Goal: Transaction & Acquisition: Book appointment/travel/reservation

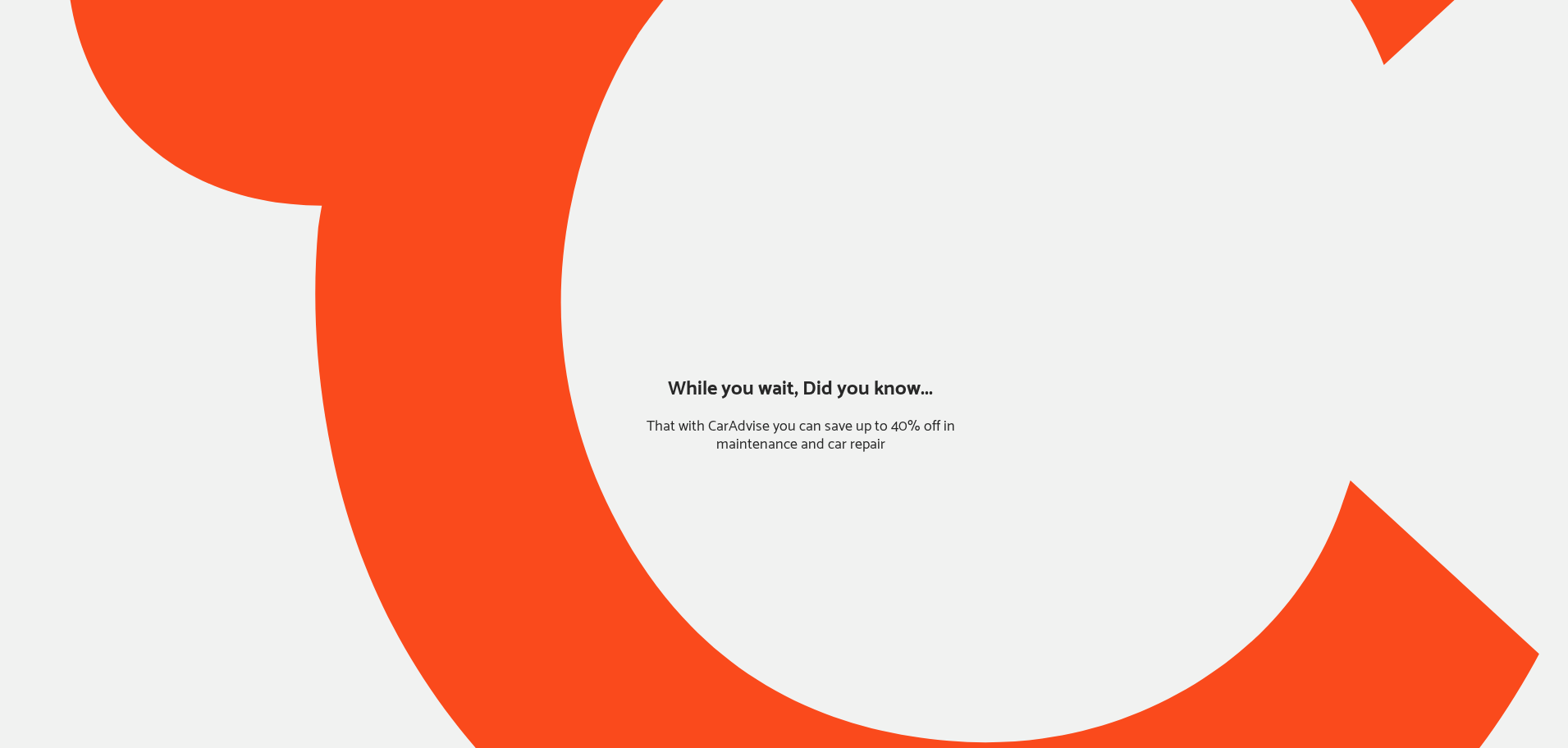
type input "*****"
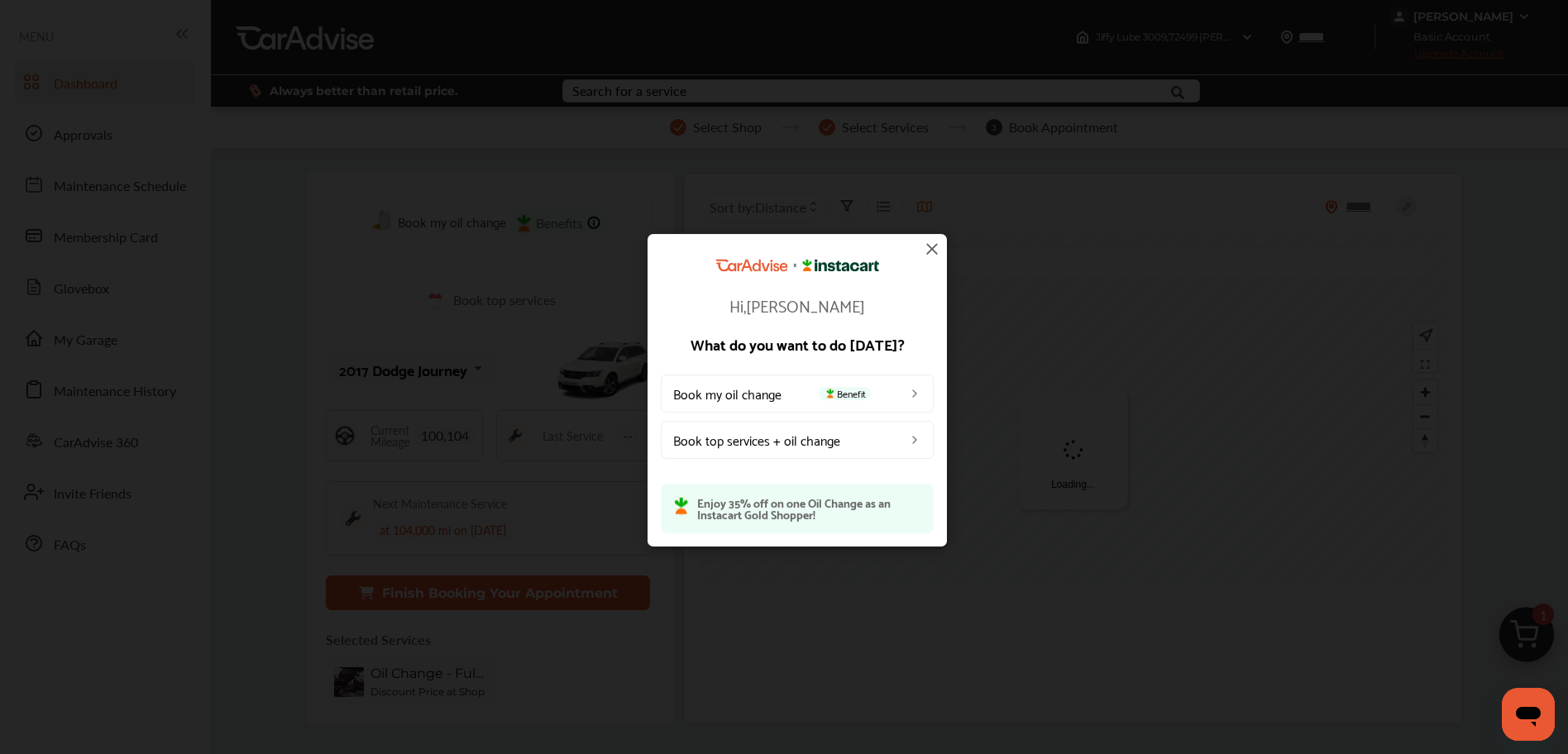
click at [936, 250] on img at bounding box center [933, 249] width 20 height 20
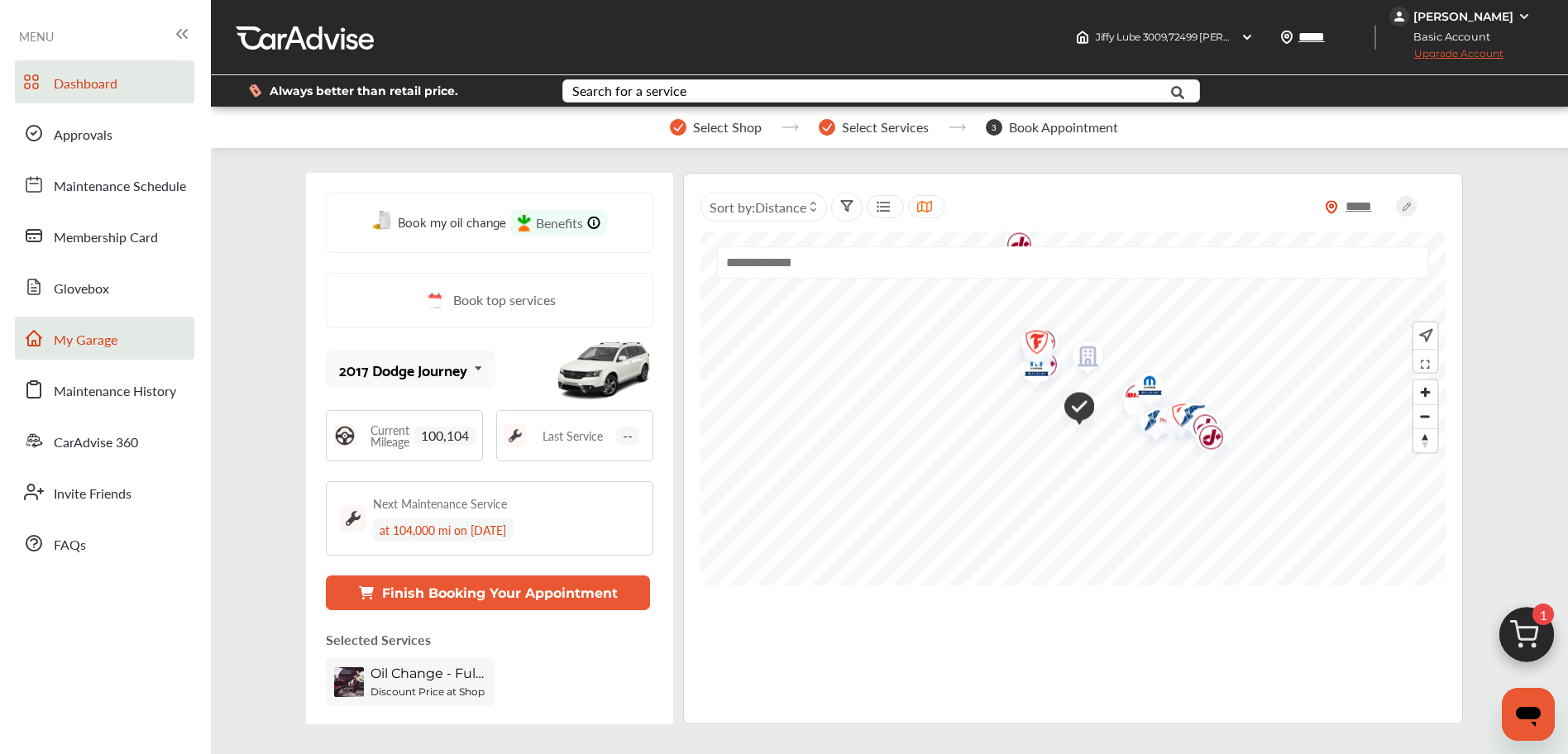
click at [118, 351] on link "My Garage" at bounding box center [104, 337] width 180 height 43
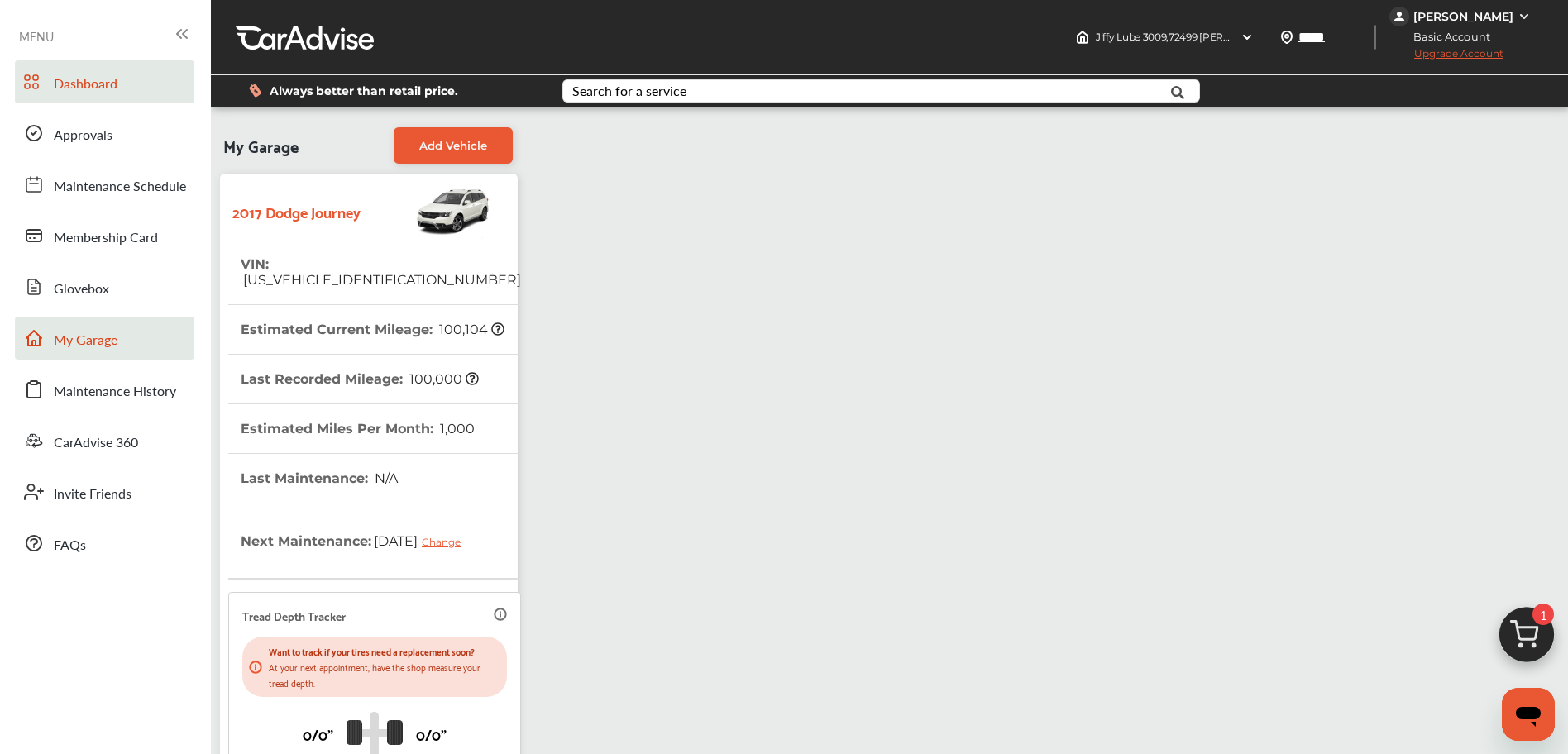
click at [155, 93] on link "Dashboard" at bounding box center [104, 81] width 180 height 43
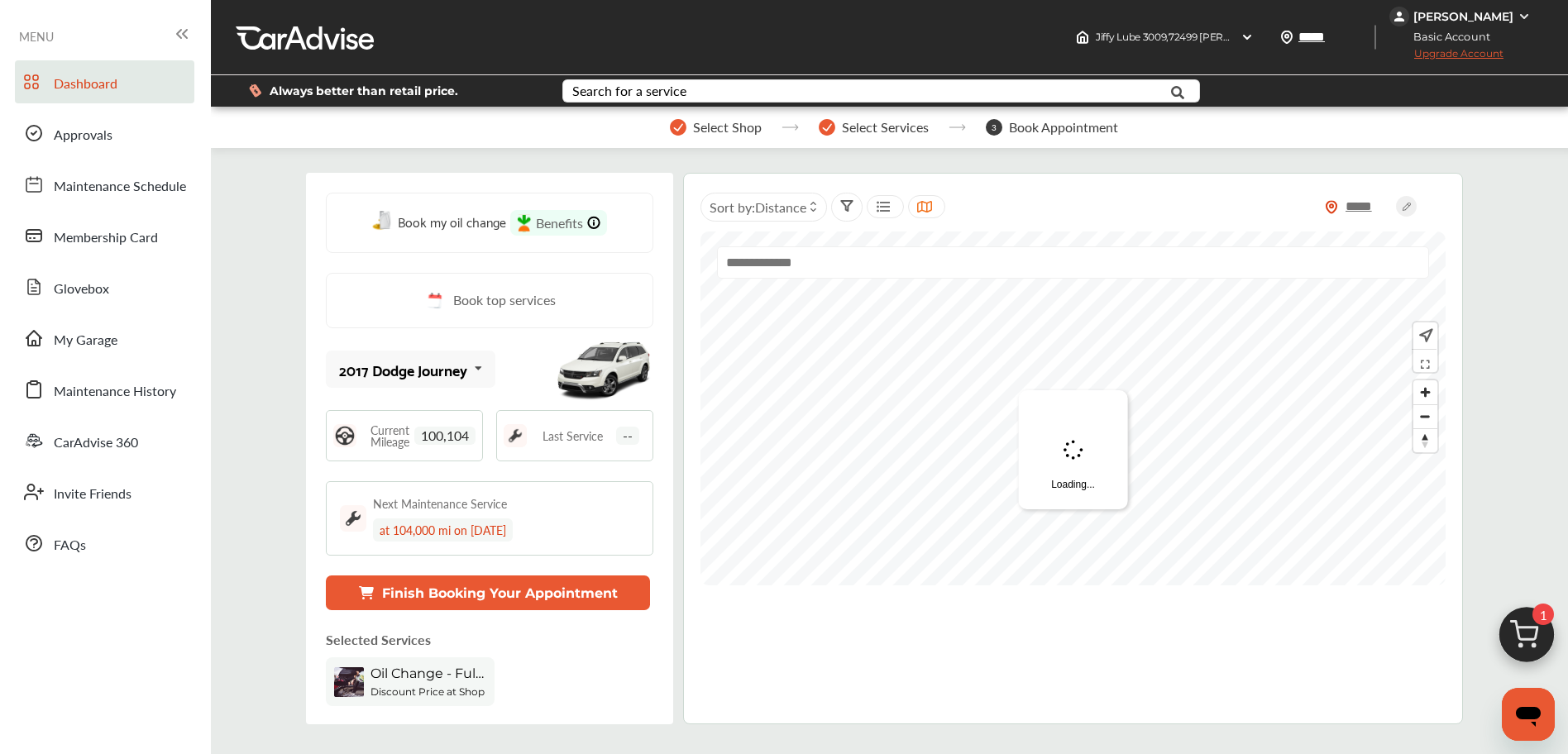
click at [1532, 621] on img at bounding box center [1526, 639] width 79 height 79
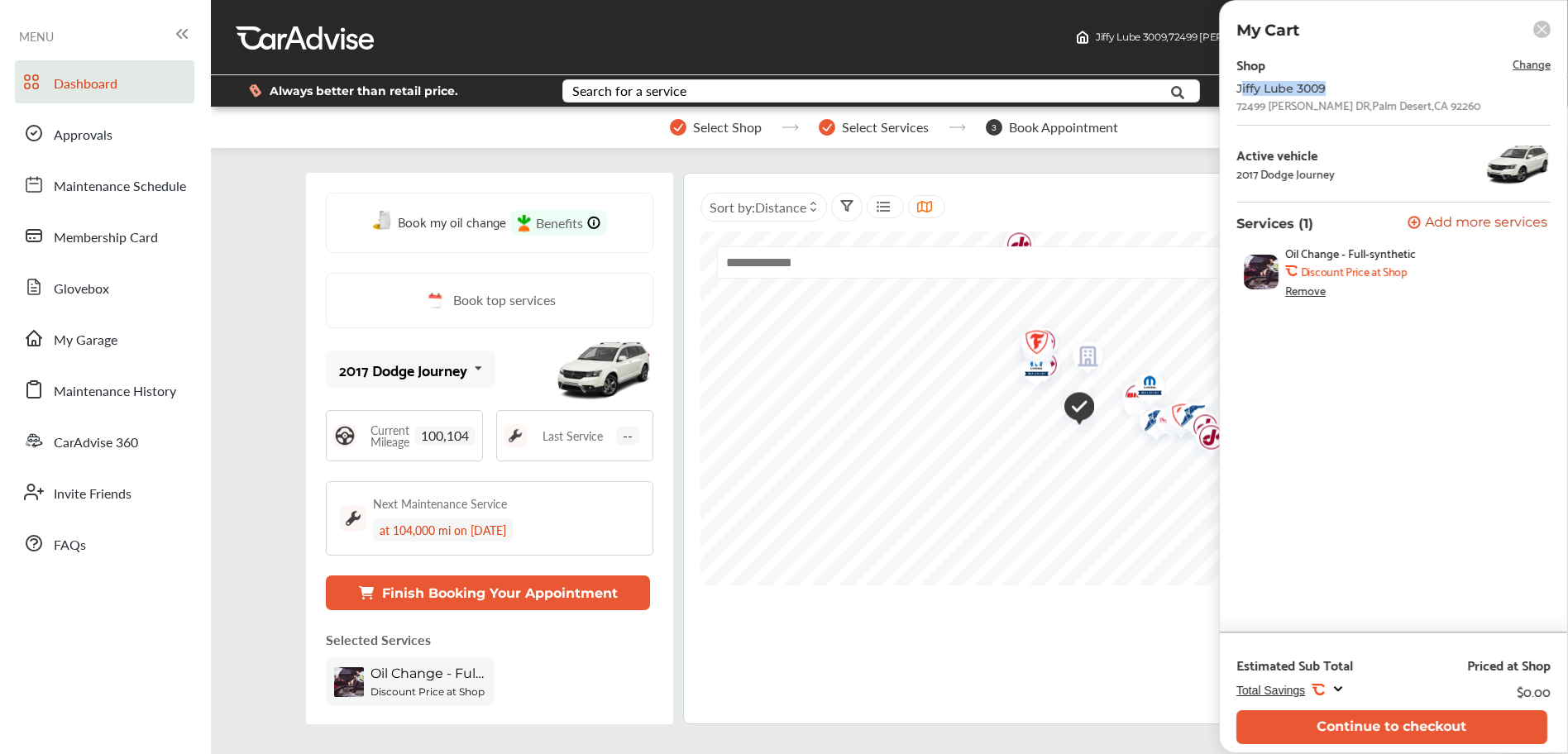
drag, startPoint x: 1240, startPoint y: 89, endPoint x: 1325, endPoint y: 88, distance: 85.0
click at [1331, 88] on div "Jiffy Lube 3009" at bounding box center [1368, 88] width 264 height 14
click at [1325, 88] on div "Jiffy Lube 3009" at bounding box center [1368, 88] width 264 height 14
drag, startPoint x: 1240, startPoint y: 108, endPoint x: 1430, endPoint y: 116, distance: 190.2
click at [1430, 117] on div "Shop Change Jiffy Lube 3009 [STREET_ADDRESS][PERSON_NAME] Active vehicle 2017 D…" at bounding box center [1393, 182] width 315 height 259
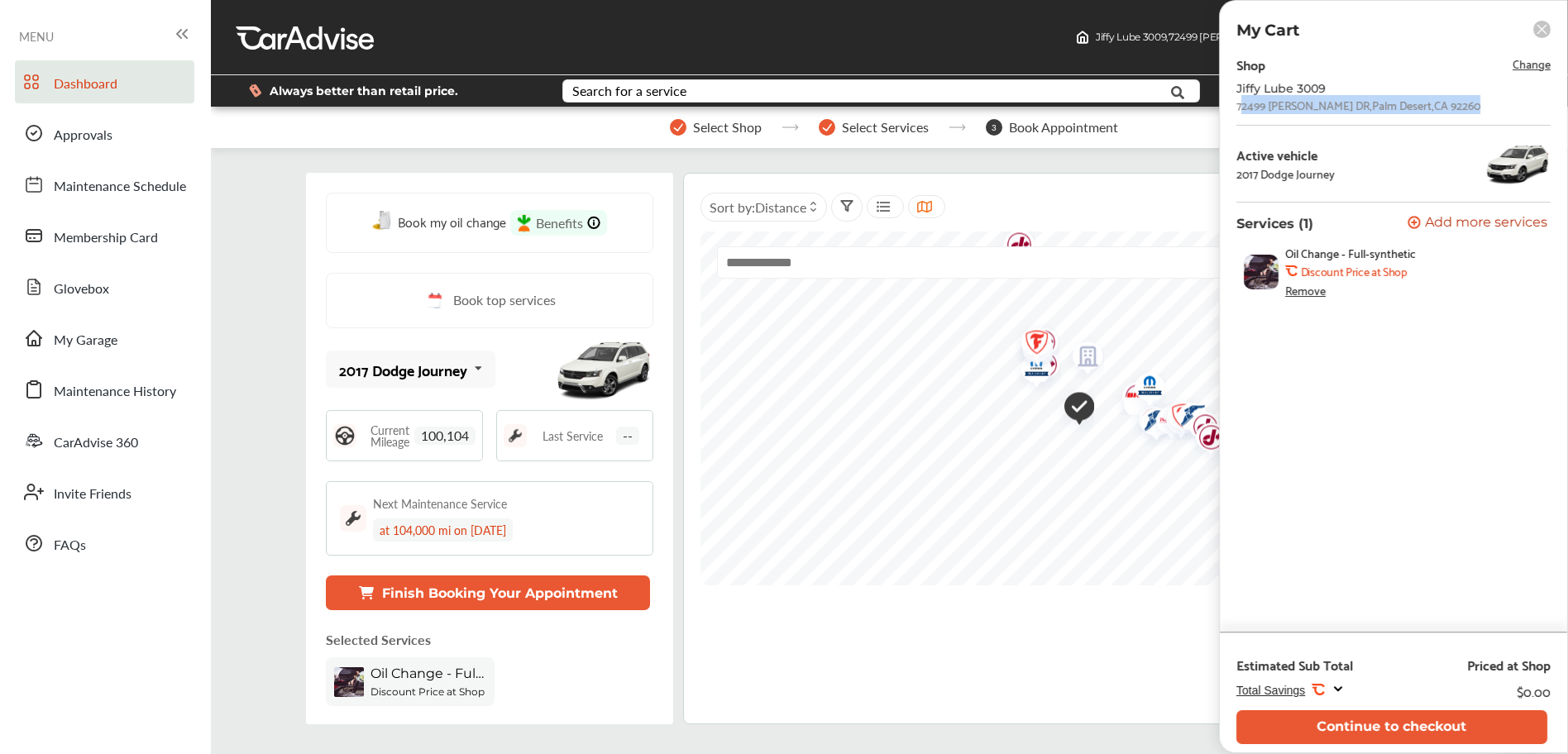
click at [1242, 111] on div "[STREET_ADDRESS][PERSON_NAME]" at bounding box center [1358, 105] width 244 height 14
drag, startPoint x: 1235, startPoint y: 109, endPoint x: 1438, endPoint y: 112, distance: 203.0
click at [1443, 111] on div "[STREET_ADDRESS][PERSON_NAME]" at bounding box center [1358, 105] width 244 height 14
click at [1246, 108] on div "[STREET_ADDRESS][PERSON_NAME]" at bounding box center [1358, 105] width 244 height 14
drag, startPoint x: 1235, startPoint y: 107, endPoint x: 1474, endPoint y: 106, distance: 239.0
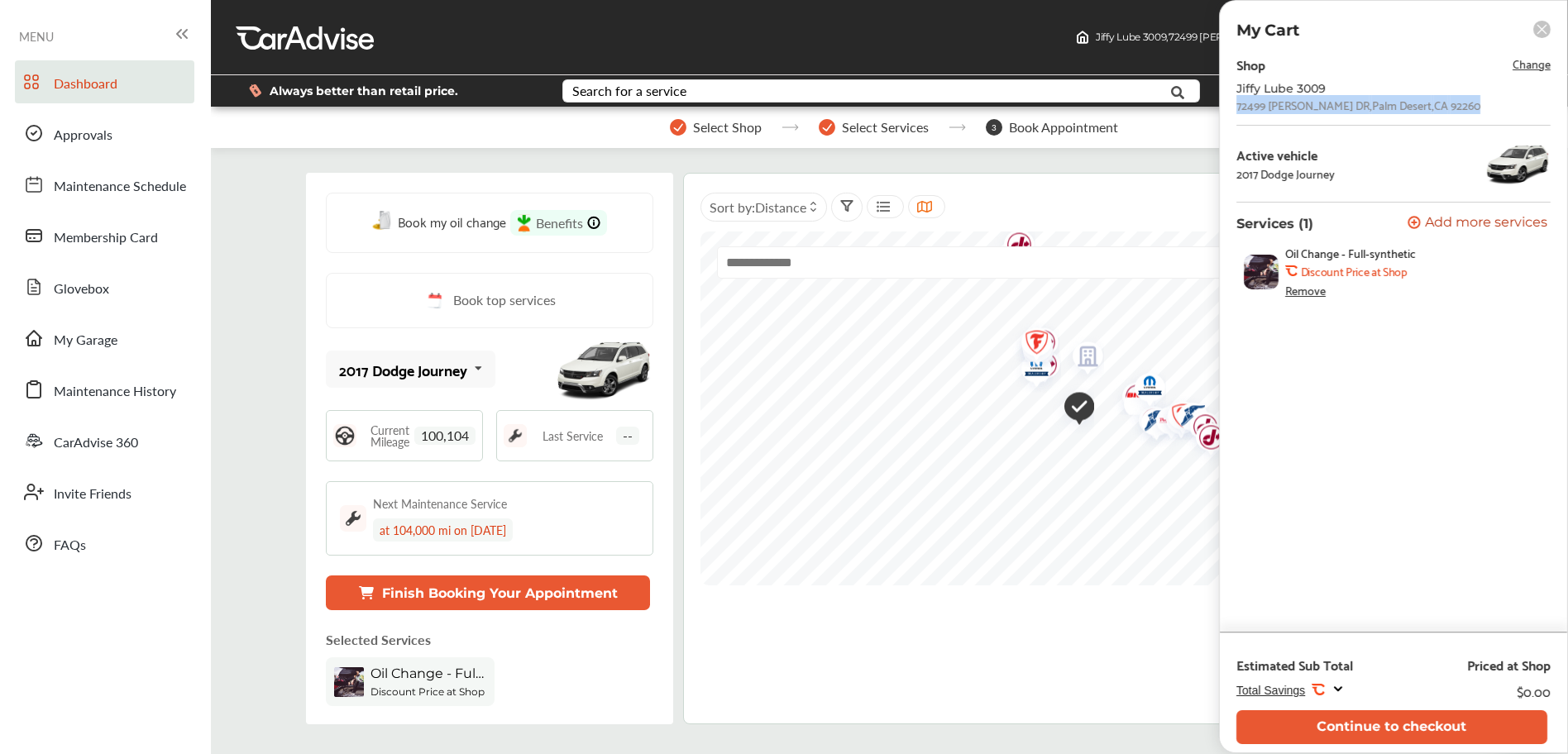
click at [1474, 105] on div "Jiffy Lube [STREET_ADDRESS][PERSON_NAME]" at bounding box center [1393, 97] width 315 height 30
click at [1237, 110] on div "[STREET_ADDRESS][PERSON_NAME]" at bounding box center [1358, 105] width 244 height 14
drag, startPoint x: 1237, startPoint y: 107, endPoint x: 1486, endPoint y: 108, distance: 249.0
click at [1490, 108] on div "Jiffy Lube [STREET_ADDRESS][PERSON_NAME]" at bounding box center [1393, 97] width 315 height 30
drag, startPoint x: 1236, startPoint y: 108, endPoint x: 1476, endPoint y: 106, distance: 240.0
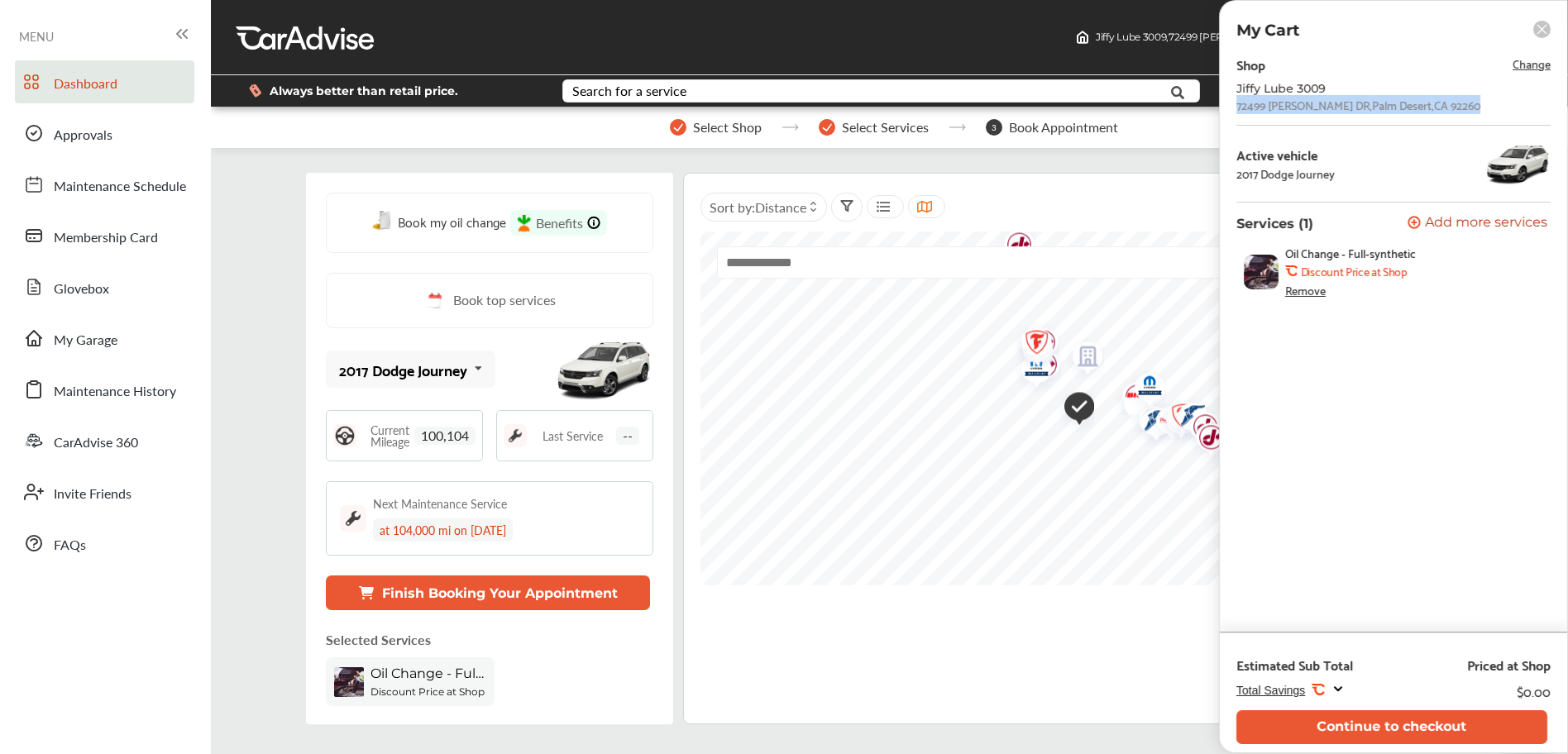
click at [1477, 106] on div "Jiffy Lube [STREET_ADDRESS][PERSON_NAME]" at bounding box center [1393, 97] width 315 height 30
click at [1470, 106] on div "[STREET_ADDRESS][PERSON_NAME]" at bounding box center [1358, 105] width 244 height 14
drag, startPoint x: 1238, startPoint y: 105, endPoint x: 1478, endPoint y: 103, distance: 240.0
click at [1478, 103] on div "Jiffy Lube [STREET_ADDRESS][PERSON_NAME]" at bounding box center [1393, 97] width 315 height 30
click at [1243, 105] on div "[STREET_ADDRESS][PERSON_NAME]" at bounding box center [1358, 105] width 244 height 14
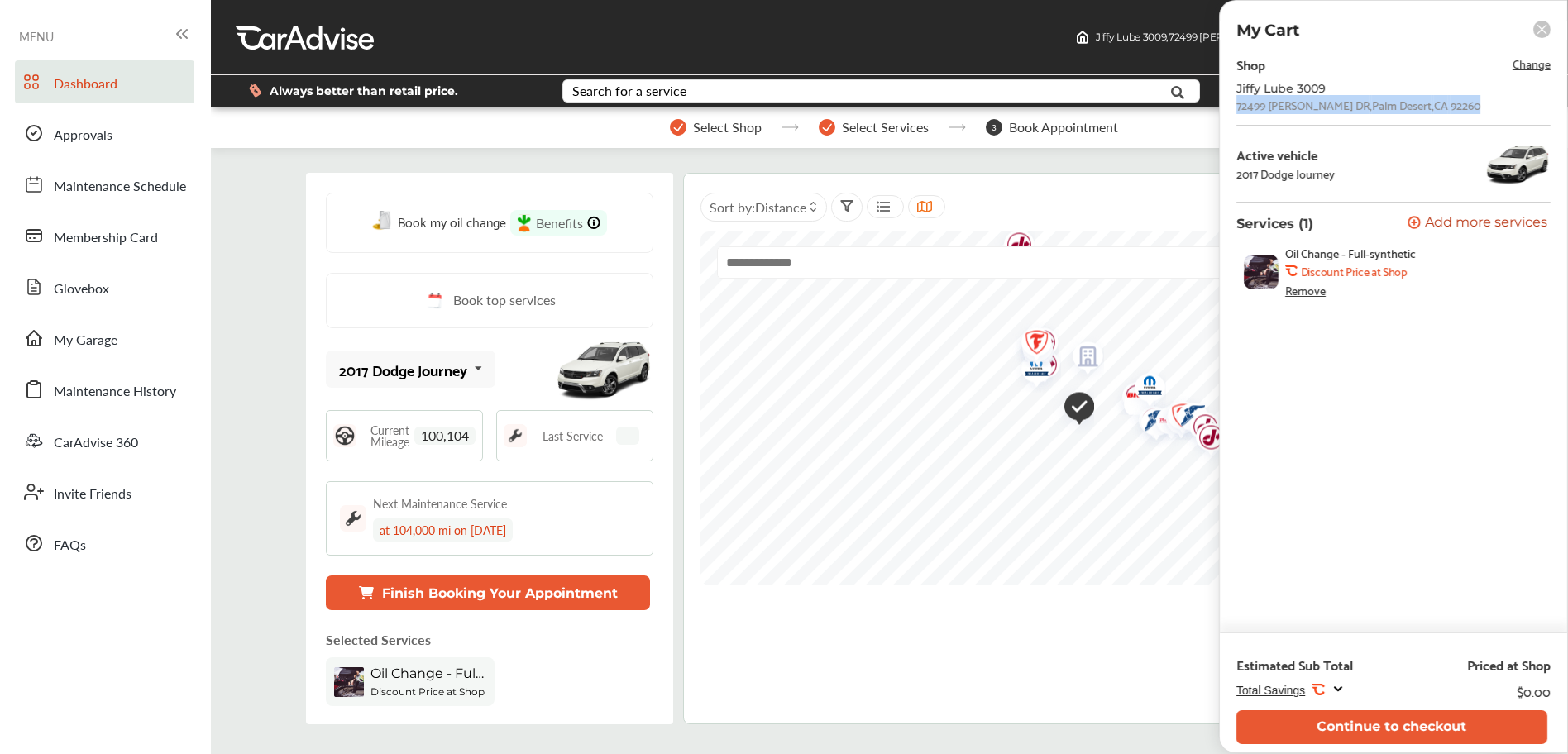
drag, startPoint x: 1236, startPoint y: 105, endPoint x: 1481, endPoint y: 110, distance: 245.1
click at [1481, 110] on div "Jiffy Lube [STREET_ADDRESS][PERSON_NAME]" at bounding box center [1393, 97] width 315 height 30
click at [1332, 202] on div "Shop Change Jiffy Lube 3009 [STREET_ADDRESS][PERSON_NAME] Active vehicle 2017 D…" at bounding box center [1393, 182] width 315 height 259
drag, startPoint x: 1236, startPoint y: 108, endPoint x: 1471, endPoint y: 110, distance: 235.0
click at [1472, 110] on div "[STREET_ADDRESS][PERSON_NAME]" at bounding box center [1358, 105] width 244 height 14
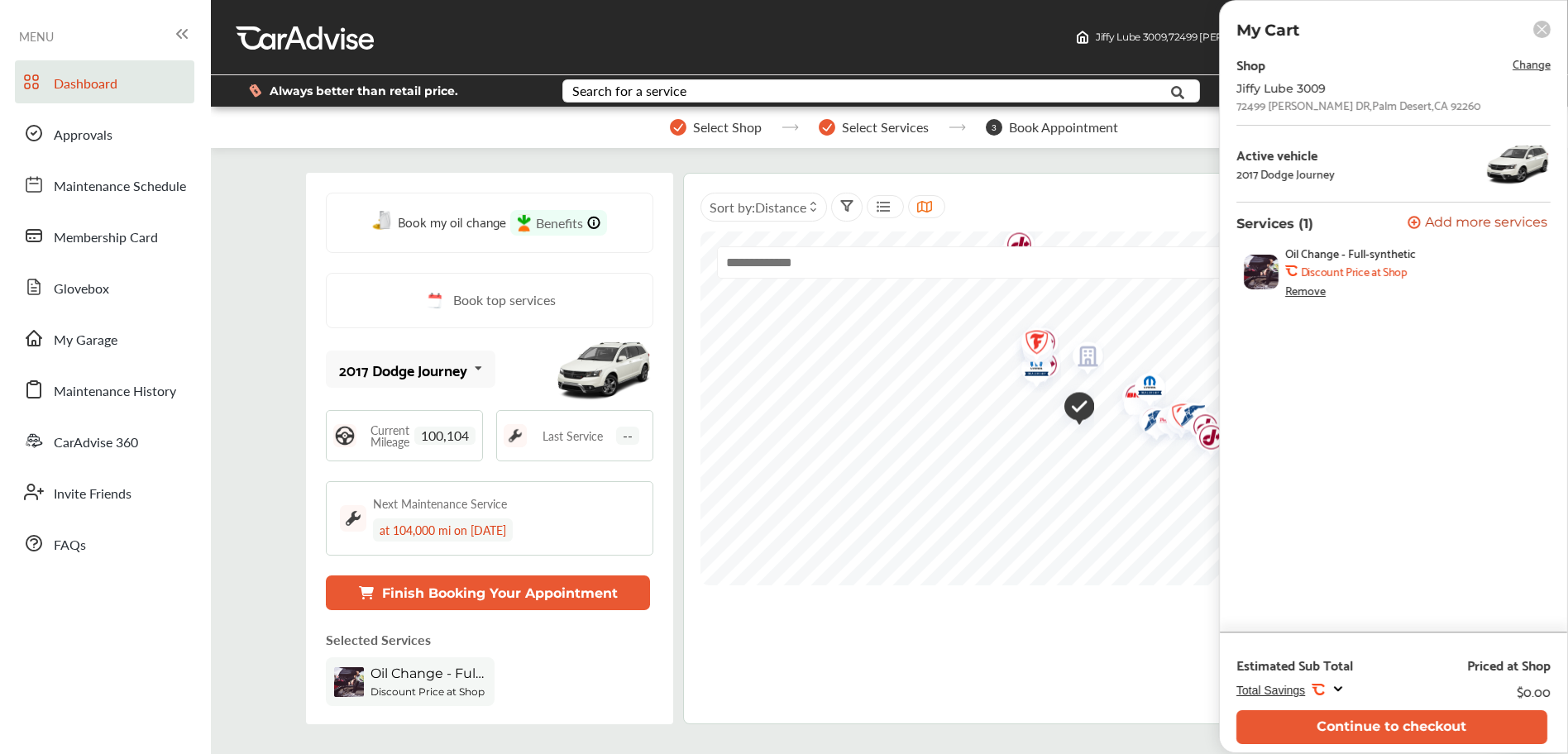
drag, startPoint x: 1222, startPoint y: 115, endPoint x: 1234, endPoint y: 113, distance: 12.2
click at [1222, 115] on div "Shop Change Jiffy Lube 3009 [STREET_ADDRESS][PERSON_NAME] Active vehicle 2017 D…" at bounding box center [1393, 342] width 347 height 579
drag, startPoint x: 1236, startPoint y: 107, endPoint x: 1492, endPoint y: 118, distance: 256.2
click at [1493, 118] on div "Shop Change Jiffy Lube 3009 [STREET_ADDRESS][PERSON_NAME] Active vehicle 2017 D…" at bounding box center [1393, 182] width 315 height 259
click at [1492, 118] on div "Shop Change Jiffy Lube 3009 [STREET_ADDRESS][PERSON_NAME] Active vehicle 2017 D…" at bounding box center [1393, 182] width 315 height 259
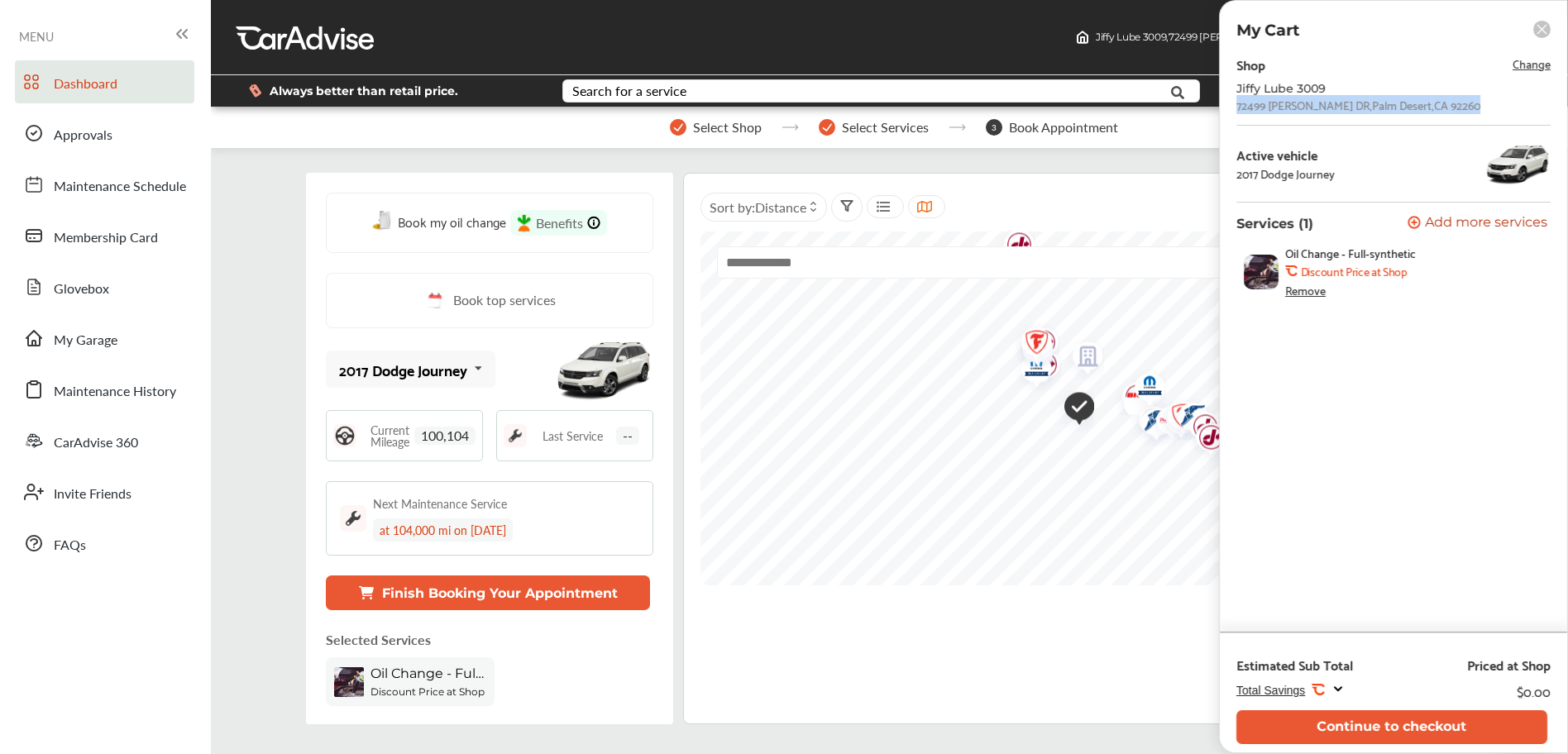
drag, startPoint x: 1237, startPoint y: 108, endPoint x: 1480, endPoint y: 104, distance: 243.0
click at [1483, 106] on div "Jiffy Lube [STREET_ADDRESS][PERSON_NAME]" at bounding box center [1393, 97] width 315 height 30
click at [1472, 106] on div "[STREET_ADDRESS][PERSON_NAME]" at bounding box center [1358, 105] width 244 height 14
drag, startPoint x: 1236, startPoint y: 106, endPoint x: 1479, endPoint y: 116, distance: 243.2
click at [1479, 116] on div "Shop Change Jiffy Lube 3009 [STREET_ADDRESS][PERSON_NAME] Active vehicle 2017 D…" at bounding box center [1393, 182] width 315 height 259
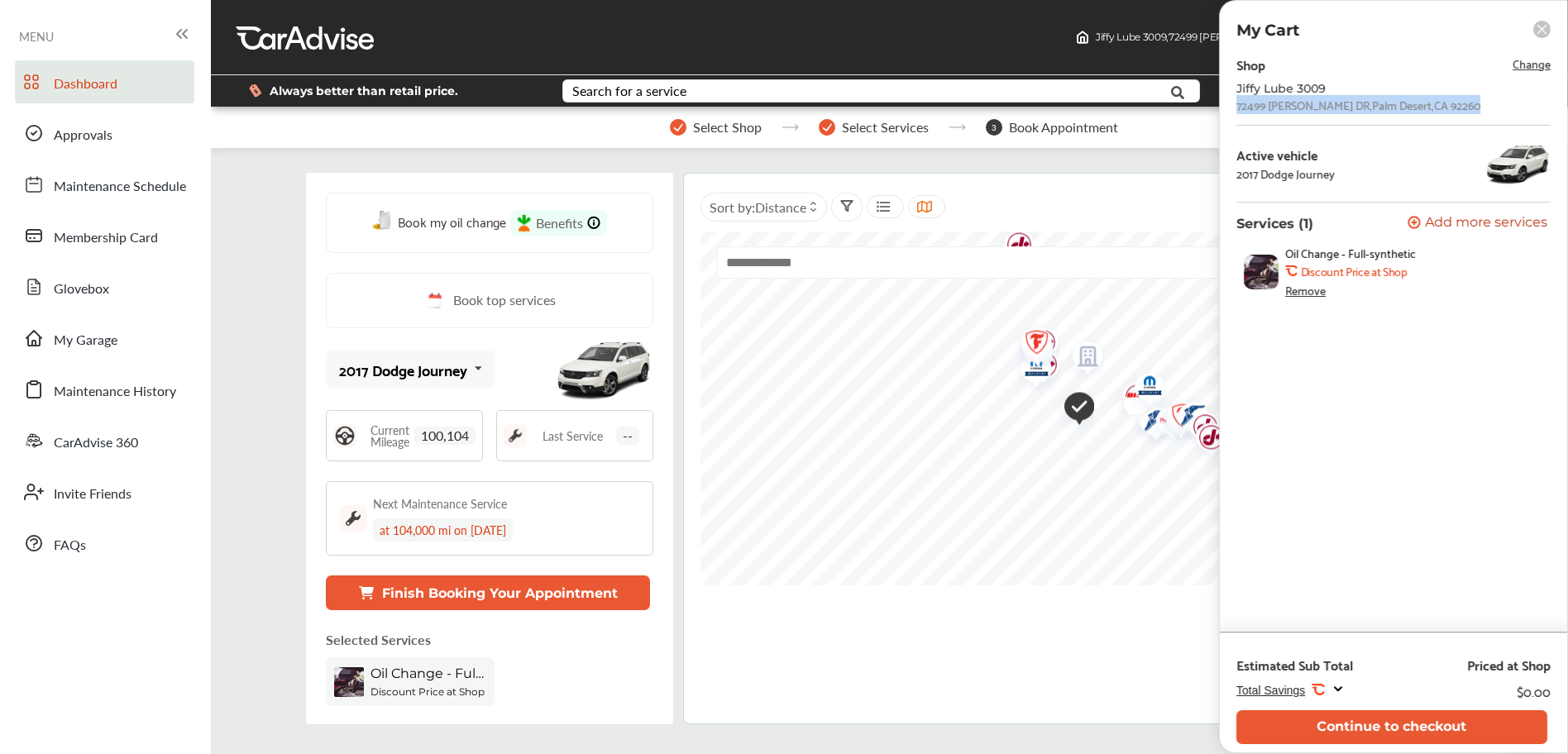
click at [1479, 115] on div "Shop Change Jiffy Lube 3009 [STREET_ADDRESS][PERSON_NAME] Active vehicle 2017 D…" at bounding box center [1393, 182] width 315 height 259
drag, startPoint x: 1234, startPoint y: 108, endPoint x: 1418, endPoint y: 215, distance: 212.8
click at [1470, 113] on div "Shop Change Jiffy Lube 3009 [STREET_ADDRESS][PERSON_NAME] Active vehicle 2017 D…" at bounding box center [1393, 342] width 347 height 579
click at [1522, 64] on span "Change" at bounding box center [1532, 63] width 38 height 19
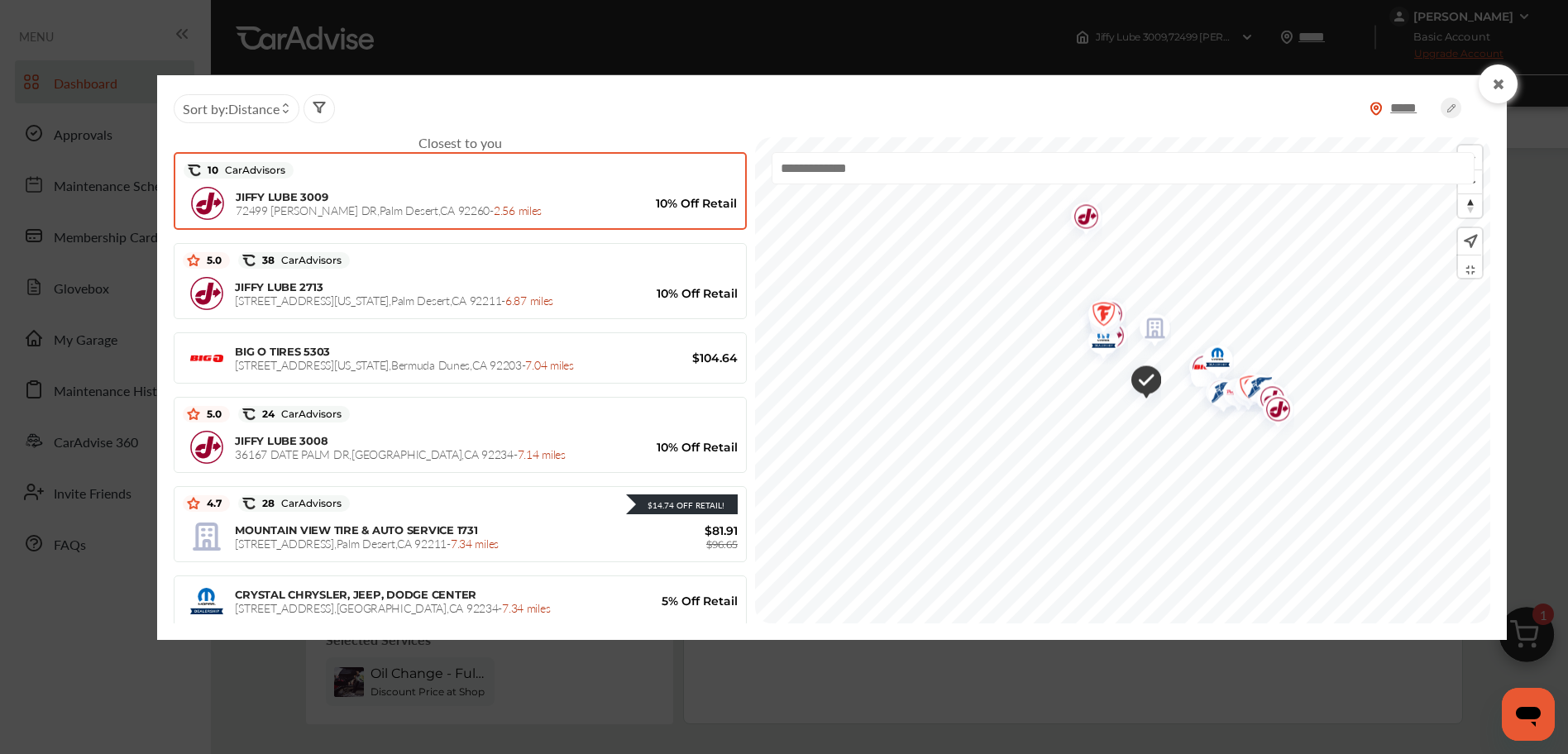
click at [1508, 82] on div at bounding box center [1498, 84] width 39 height 39
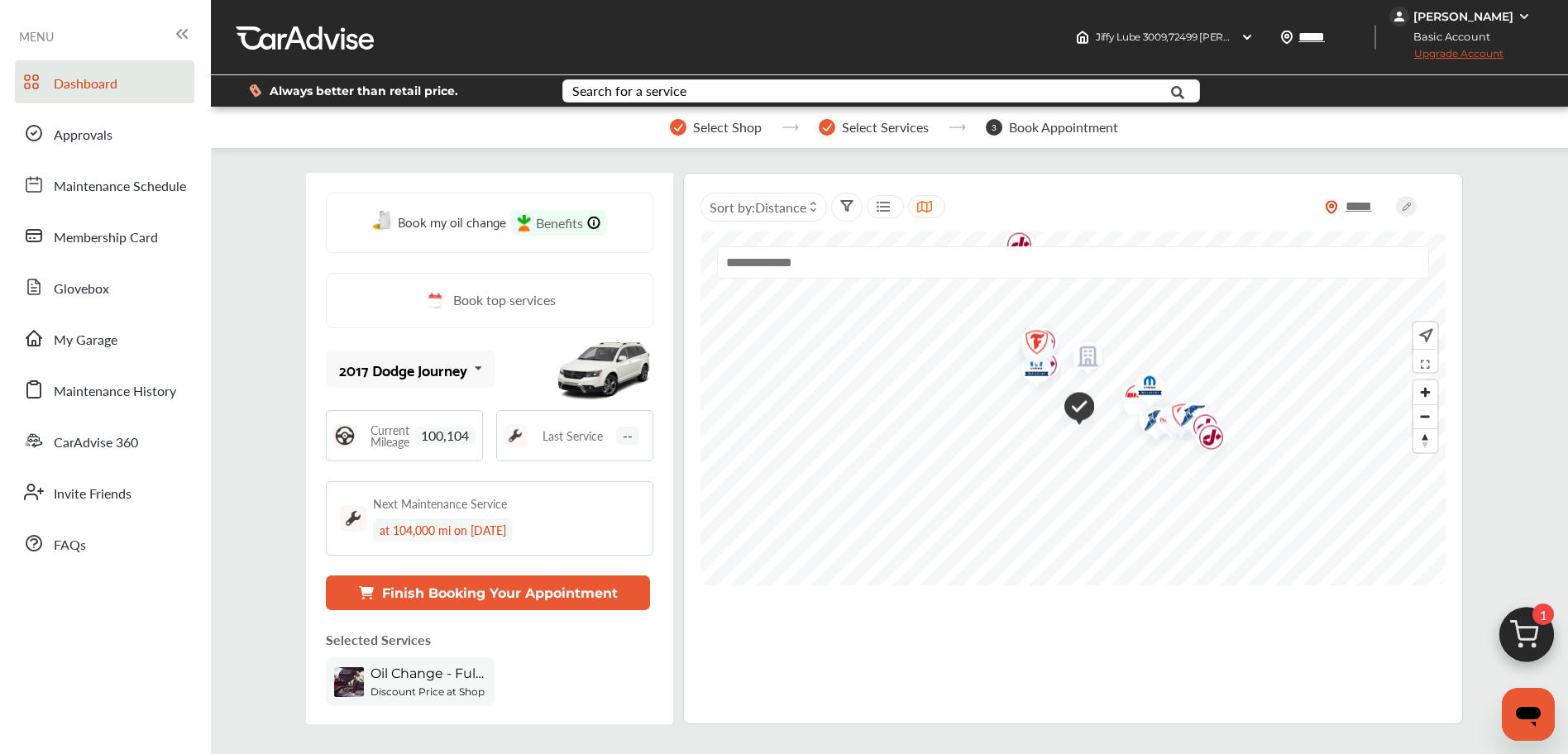
click at [1522, 628] on img at bounding box center [1526, 639] width 79 height 79
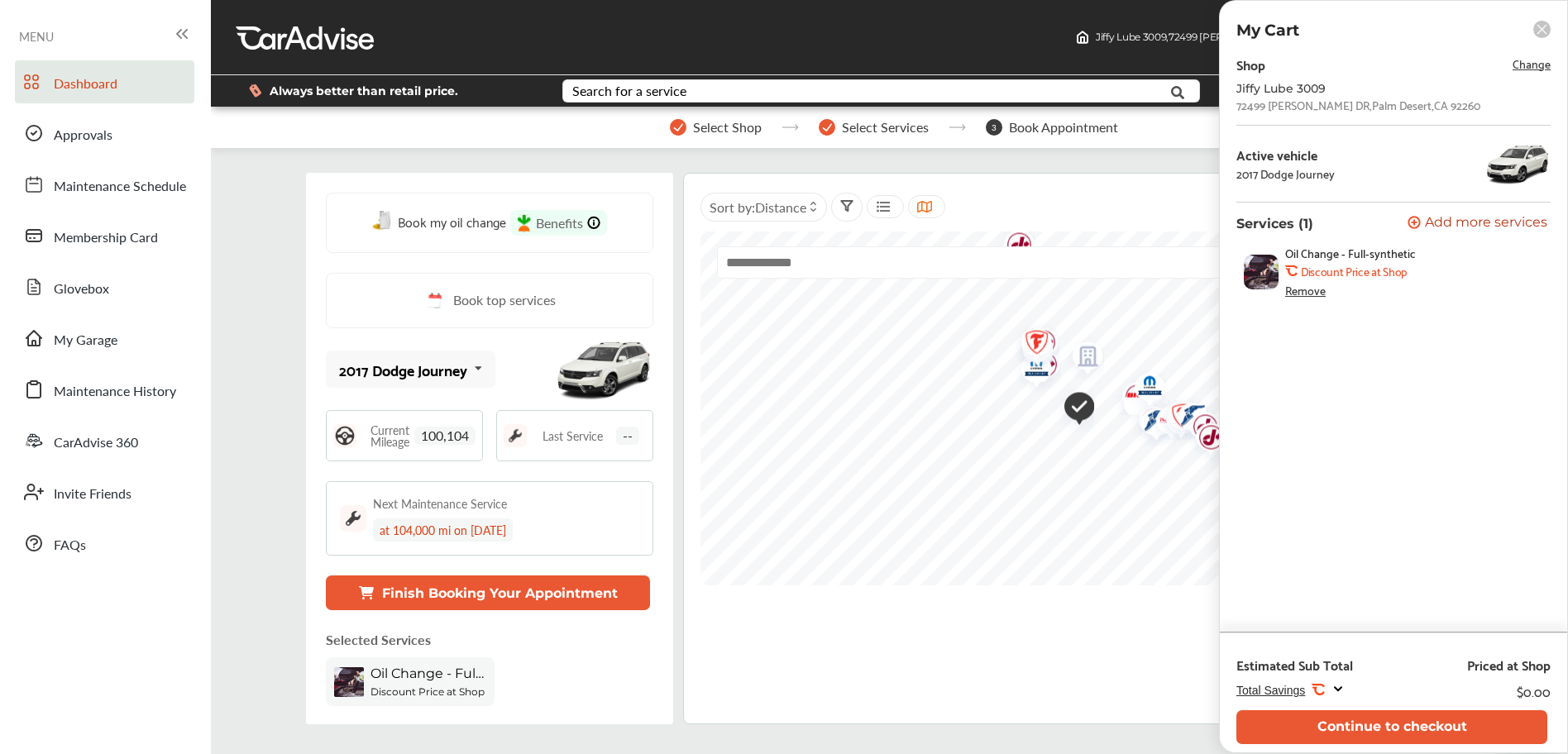
click at [1304, 291] on div "Remove" at bounding box center [1305, 290] width 40 height 14
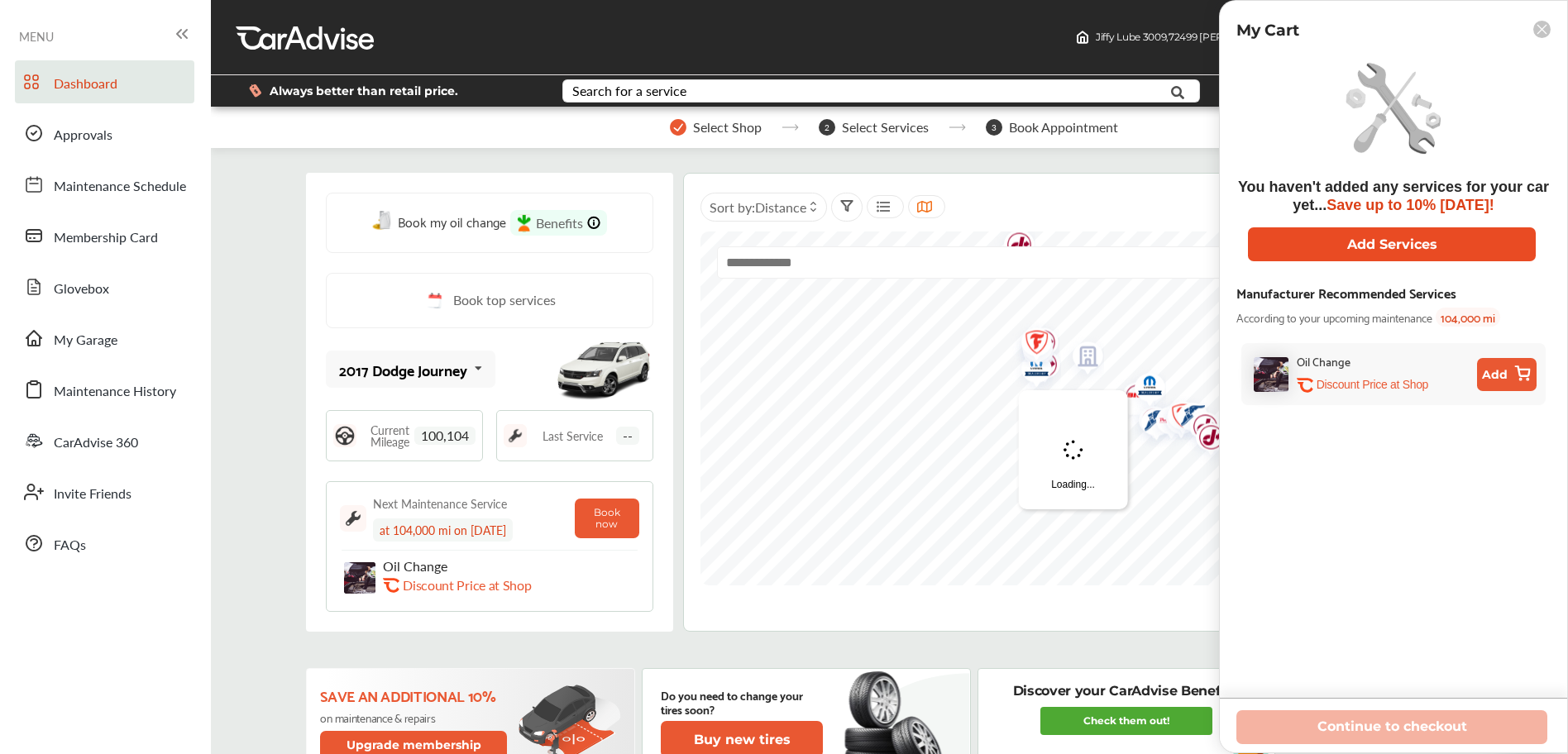
click at [1275, 236] on button "Add Services" at bounding box center [1392, 243] width 288 height 34
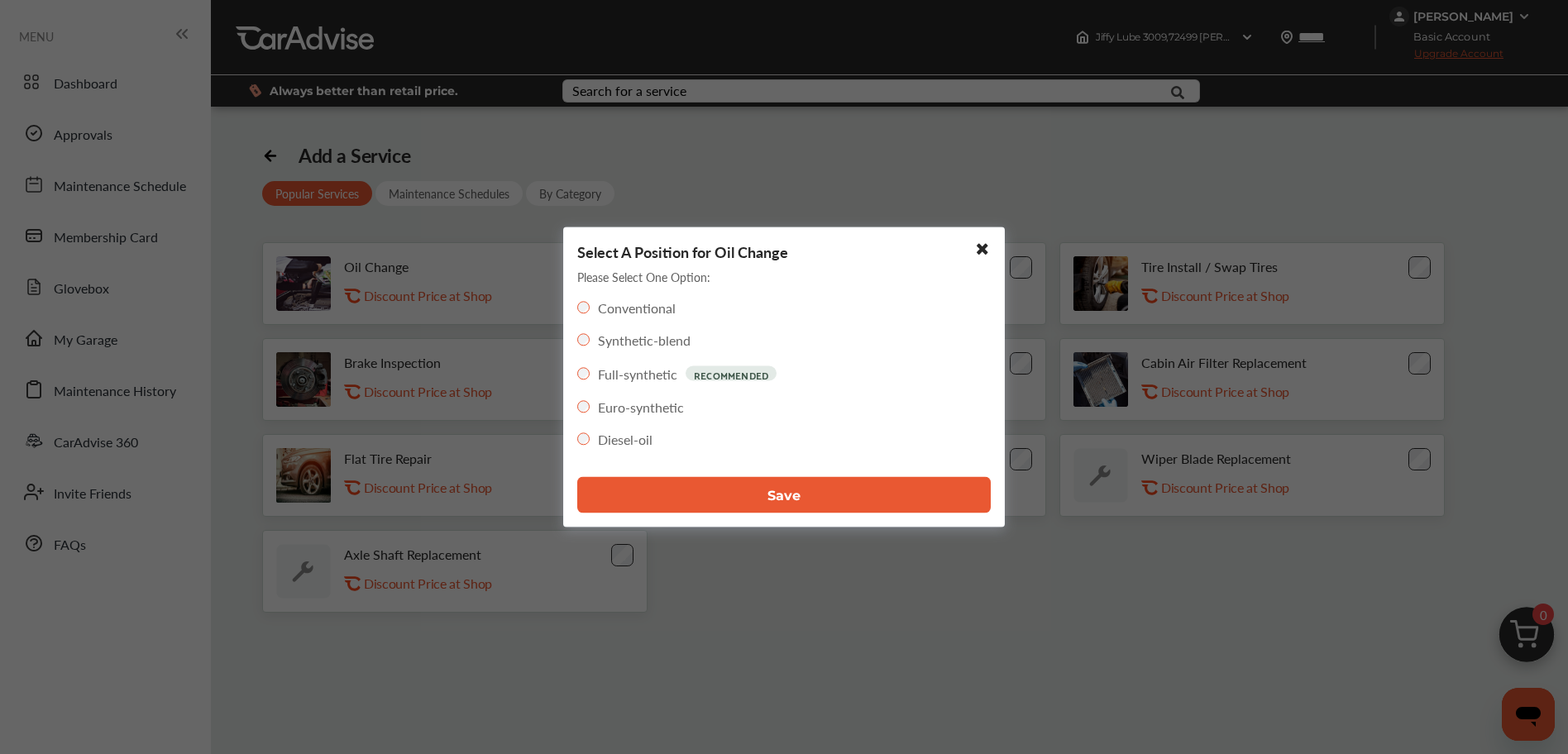
click at [669, 491] on button "Save" at bounding box center [784, 495] width 414 height 36
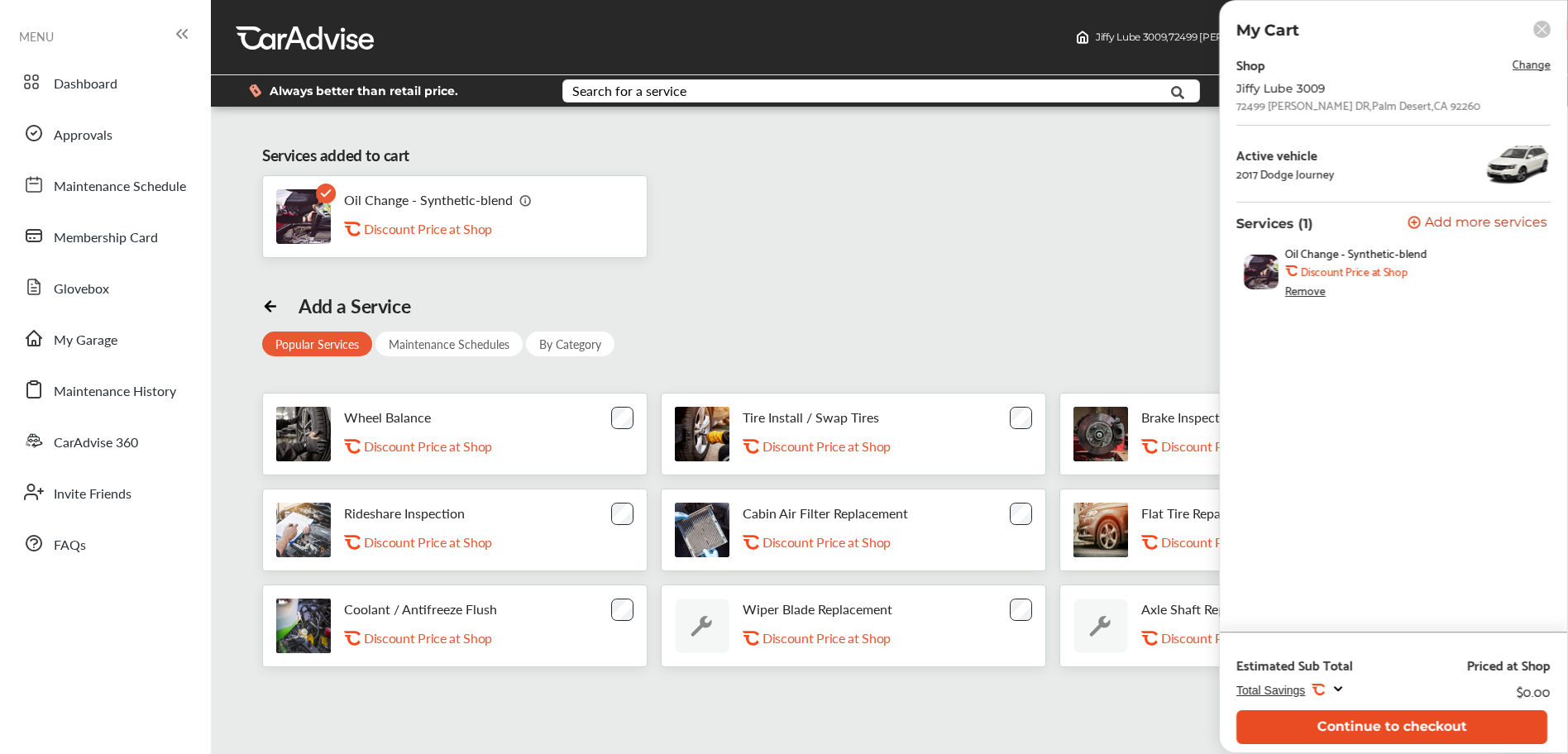
click at [1360, 719] on button "Continue to checkout" at bounding box center [1391, 727] width 311 height 34
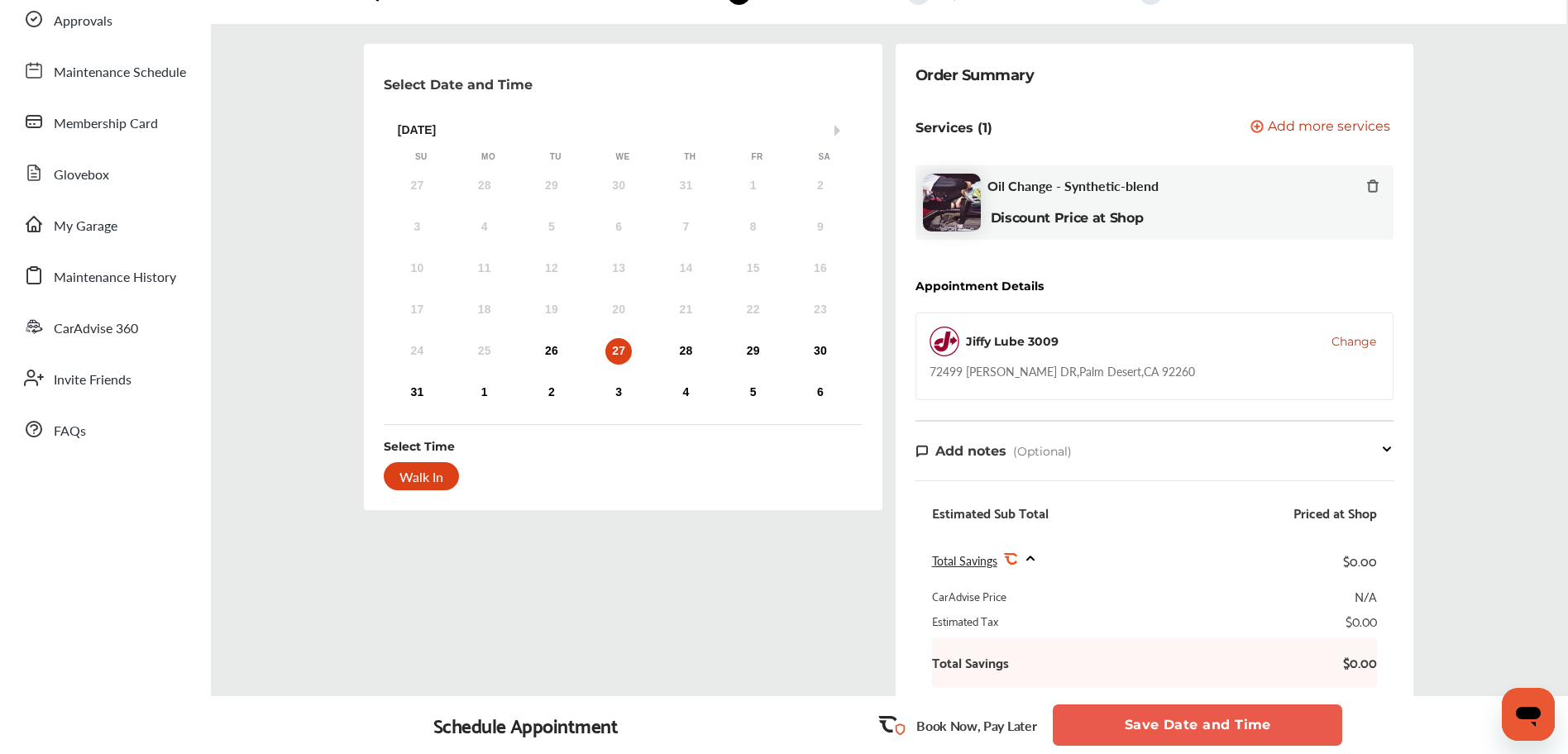
scroll to position [120, 0]
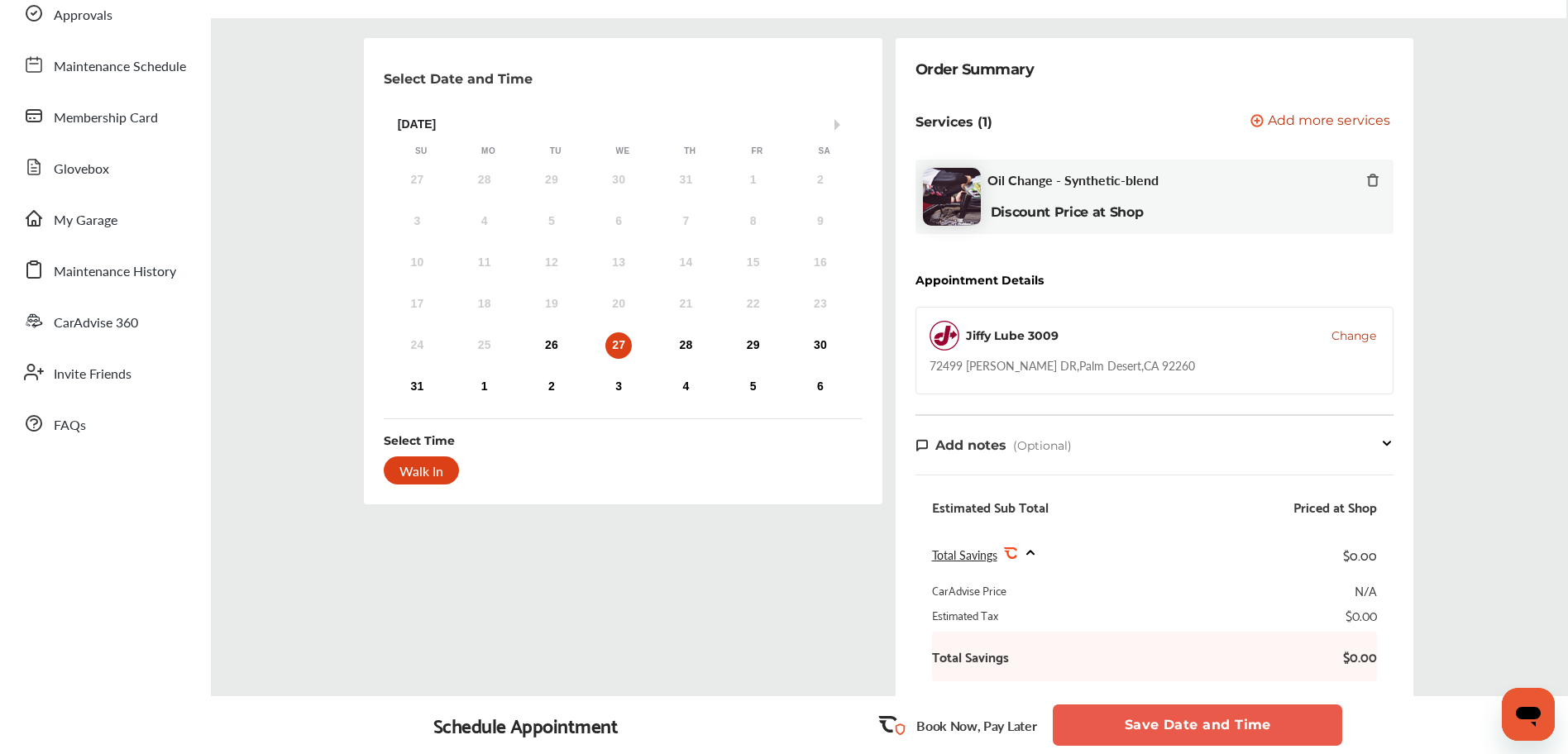
click at [1358, 336] on span "Change" at bounding box center [1354, 336] width 45 height 16
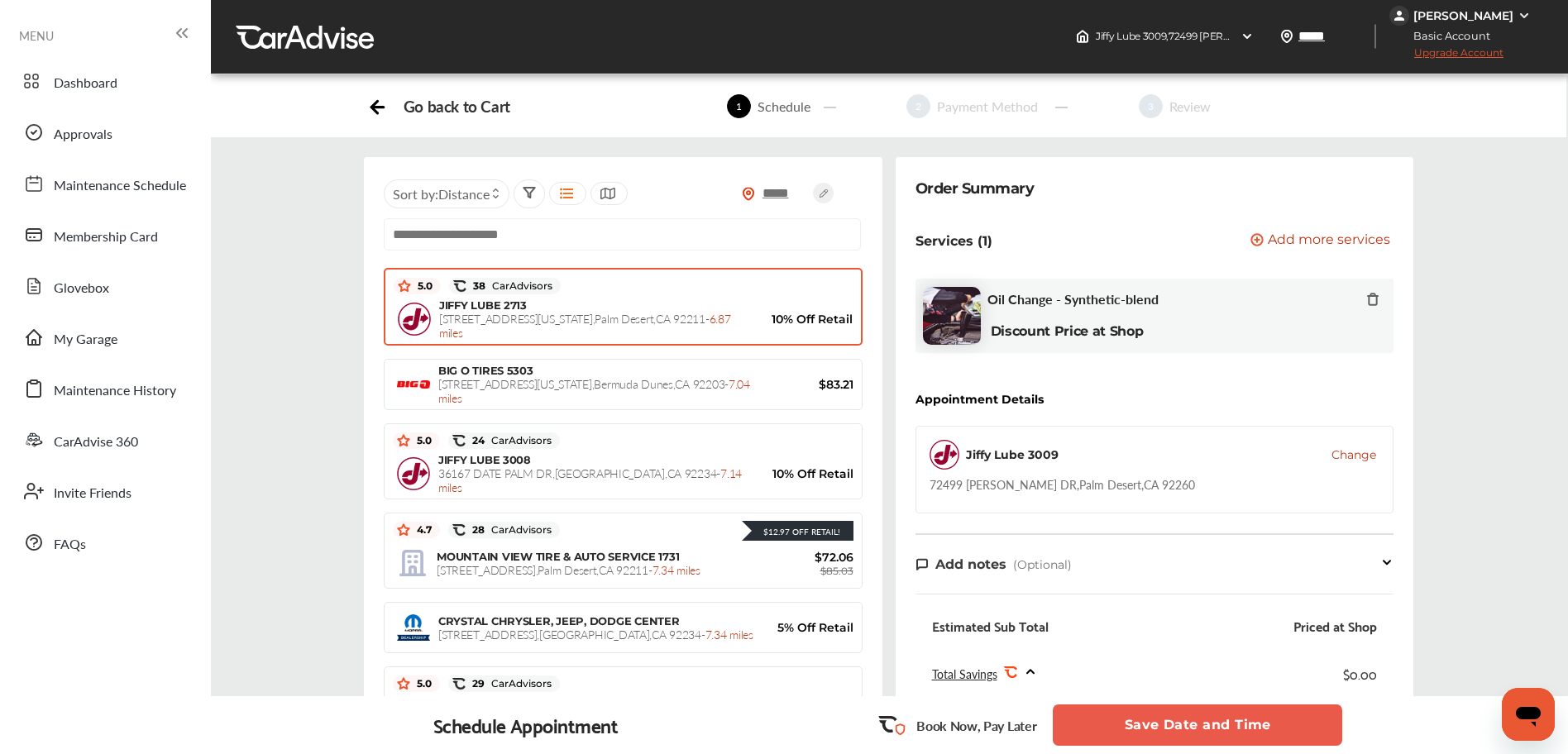
scroll to position [7, 0]
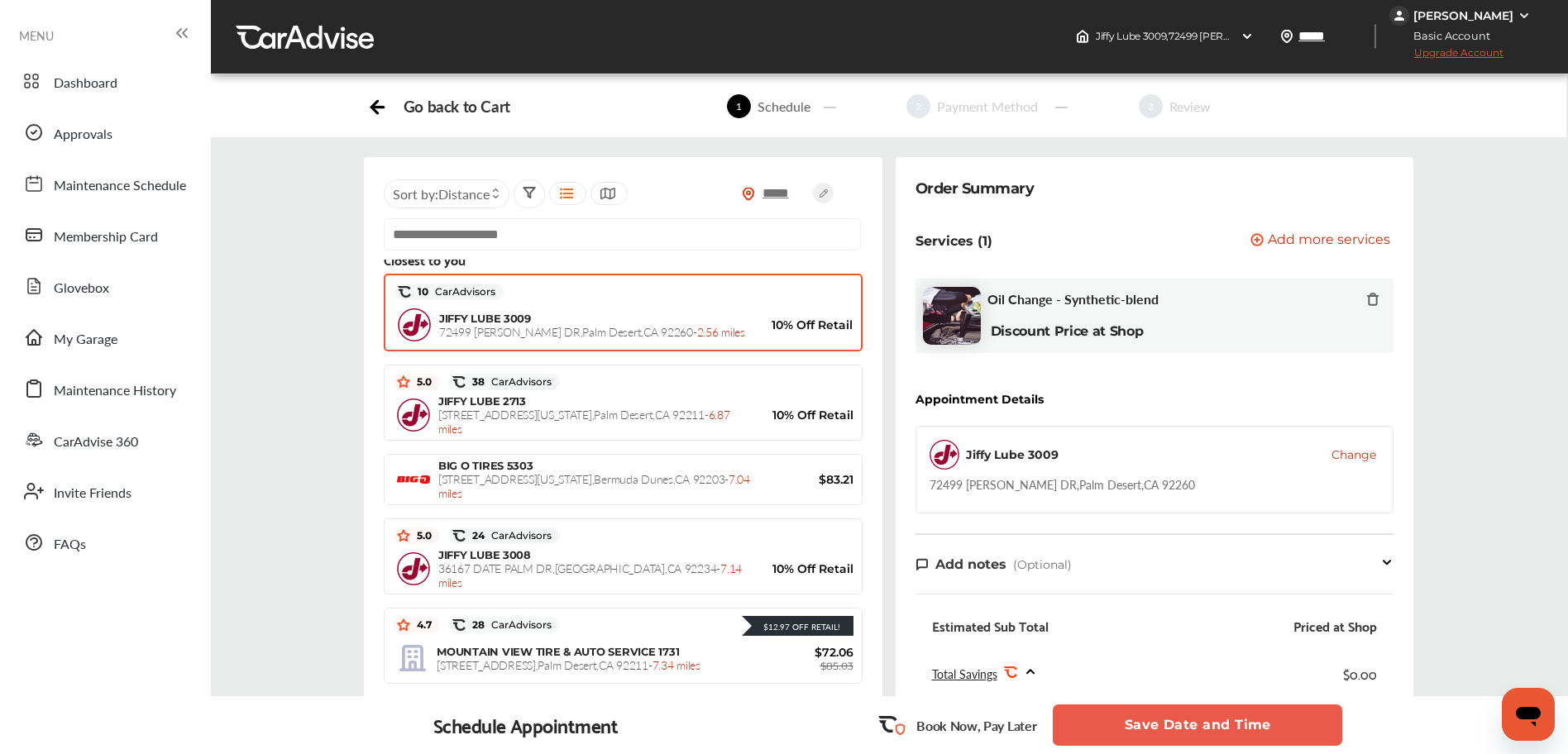
click at [446, 324] on span "[STREET_ADDRESS][PERSON_NAME] - 2.56 miles" at bounding box center [593, 332] width 306 height 16
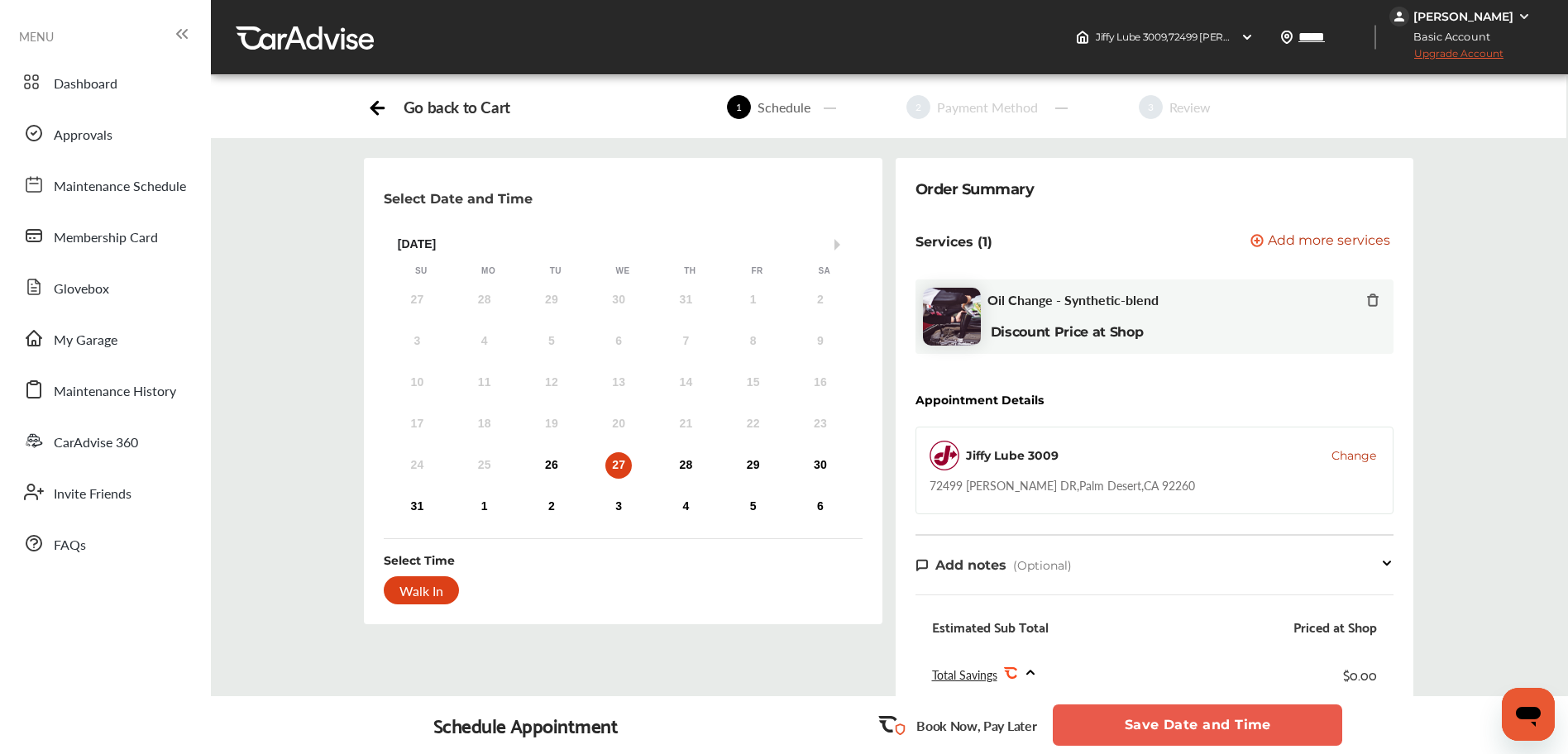
scroll to position [26, 0]
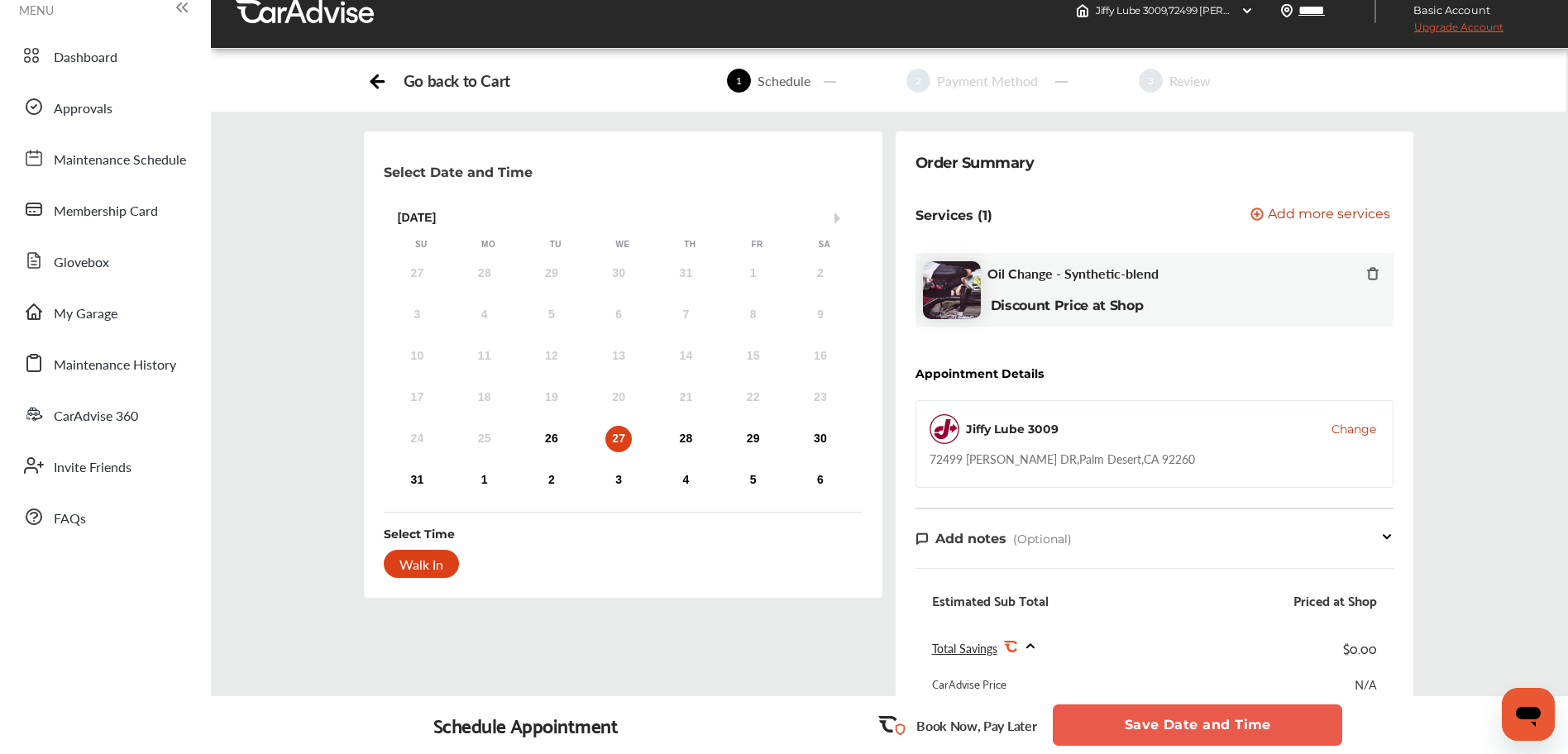
click at [886, 432] on div "Select Date and Time Next Month [DATE] Su Mo Tu We Th Fr Sa 27 28 29 30 31 1 2 …" at bounding box center [623, 532] width 531 height 801
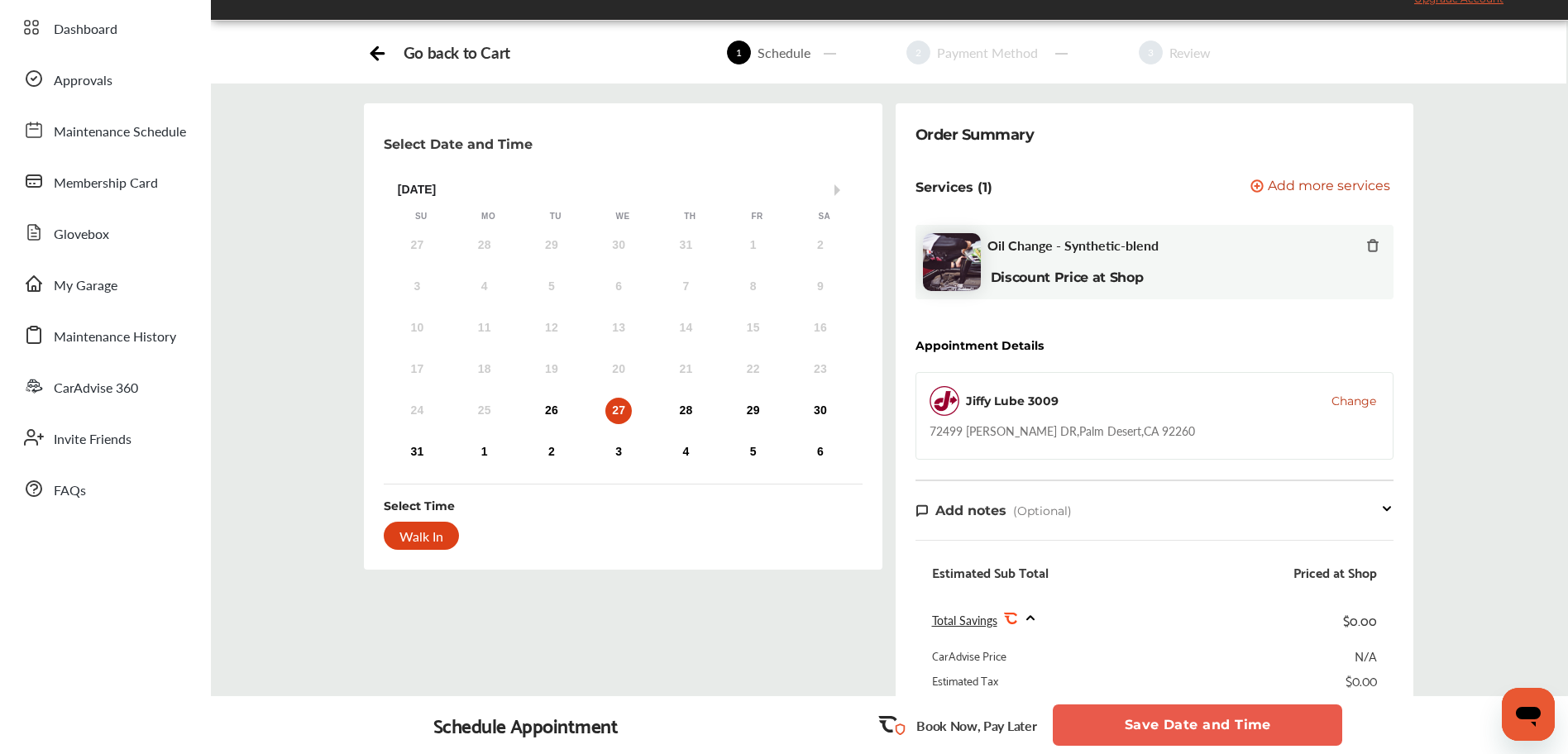
scroll to position [57, 0]
